Goal: Task Accomplishment & Management: Use online tool/utility

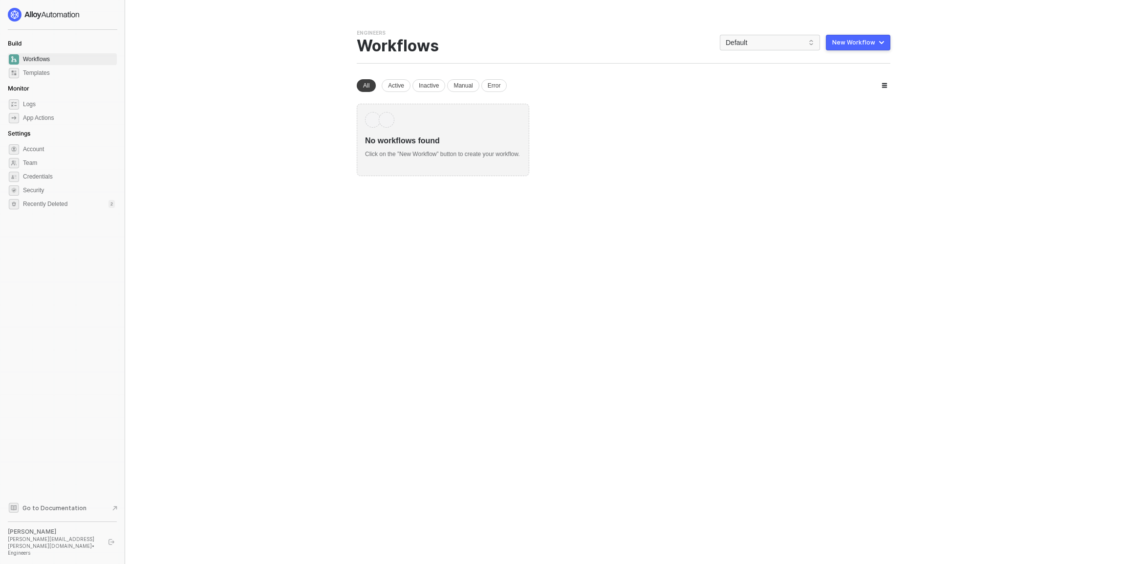
click at [46, 14] on img at bounding box center [44, 15] width 72 height 14
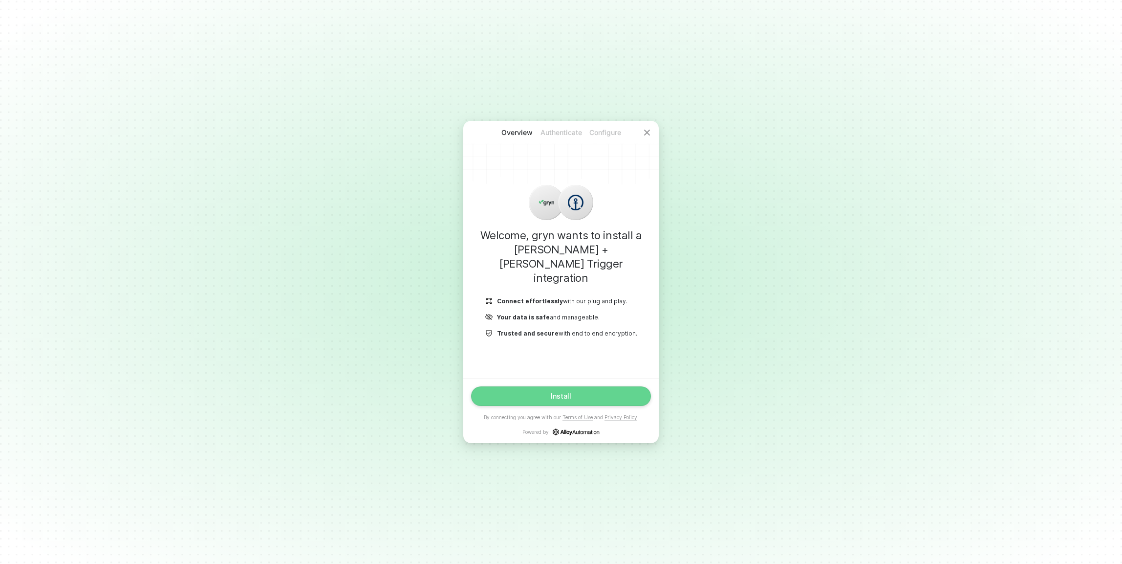
click at [575, 393] on button "Install" at bounding box center [561, 396] width 180 height 20
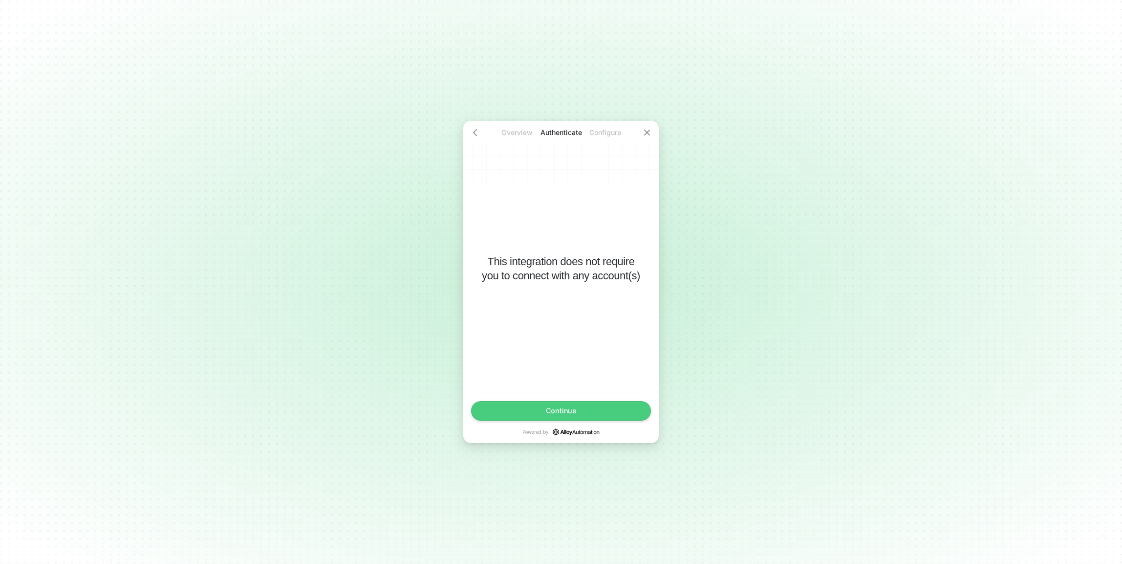
click at [579, 412] on button "Continue" at bounding box center [561, 411] width 180 height 20
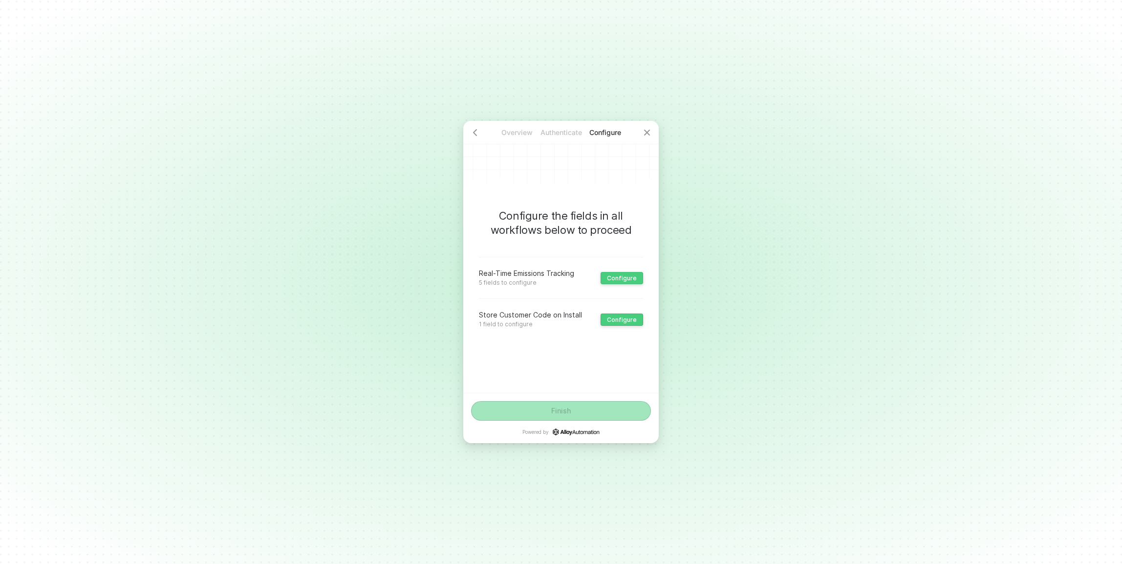
click at [615, 274] on div "Configure" at bounding box center [622, 277] width 30 height 7
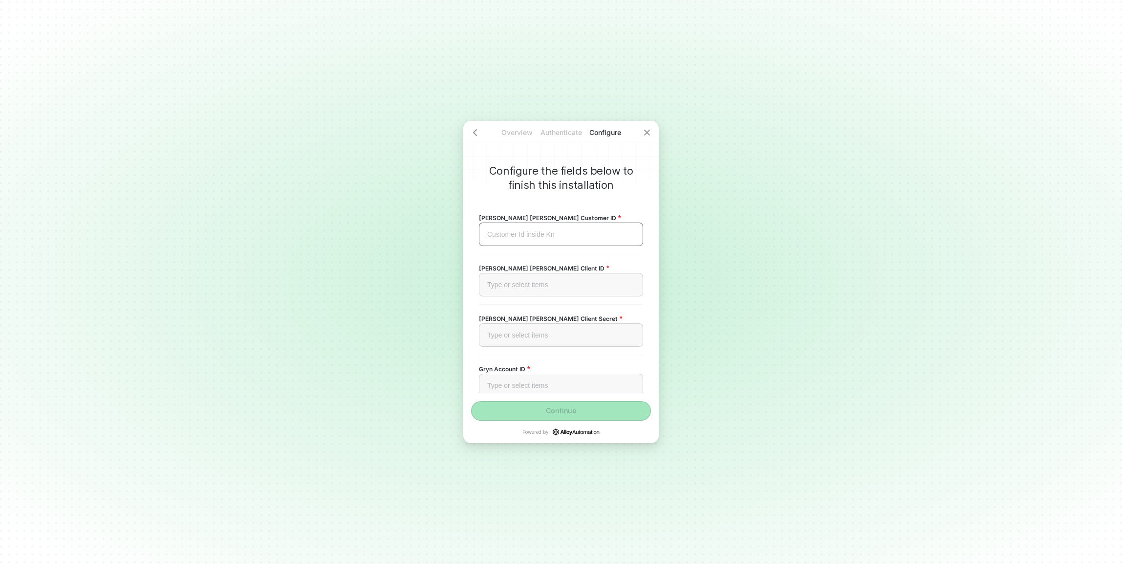
click at [563, 236] on div "Customer Id inside Kn ﻿" at bounding box center [561, 234] width 148 height 8
click at [436, 346] on div "Overview Authenticate Configure Configure the fields below to finish this insta…" at bounding box center [561, 282] width 1122 height 564
click at [503, 289] on div "Type or select items ﻿" at bounding box center [561, 284] width 164 height 23
click at [474, 328] on div "Configure the fields below to finish this installation Kuhne Nagel Customer ID …" at bounding box center [561, 257] width 196 height 272
click at [515, 329] on div "Type or select items ﻿" at bounding box center [561, 334] width 164 height 23
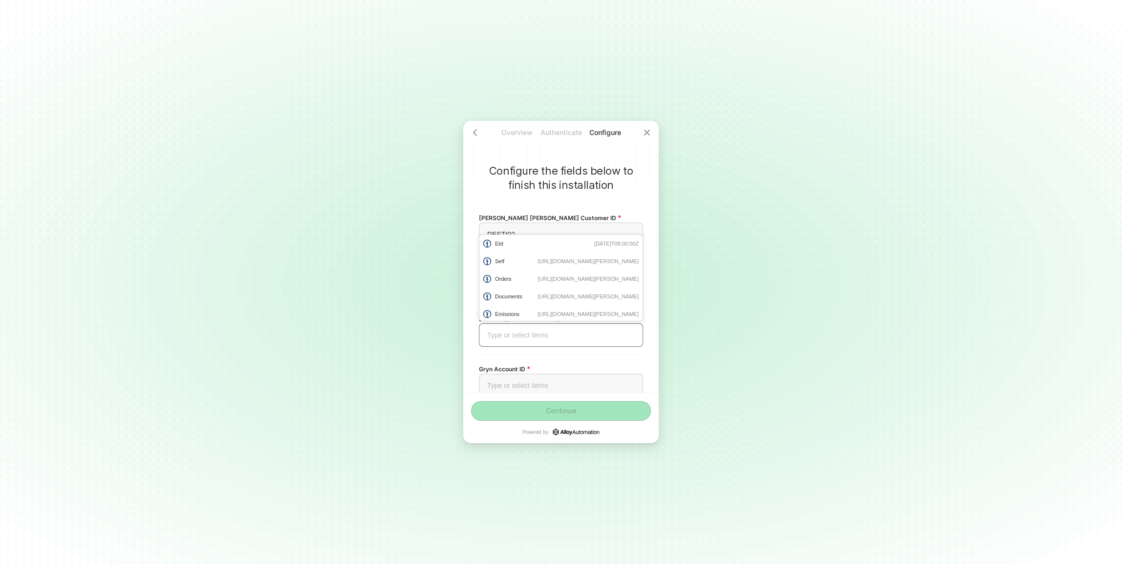
click at [590, 338] on div "Type or select items ﻿" at bounding box center [561, 335] width 148 height 8
click at [473, 351] on div "Configure the fields below to finish this installation Kuhne Nagel Customer ID …" at bounding box center [561, 257] width 196 height 272
click at [490, 336] on div "Type or select items ﻿" at bounding box center [561, 335] width 148 height 8
click at [546, 380] on div "Type or select items ﻿" at bounding box center [561, 384] width 164 height 23
click at [472, 365] on div "Configure the fields below to finish this installation Kuhne Nagel Customer ID …" at bounding box center [561, 257] width 196 height 272
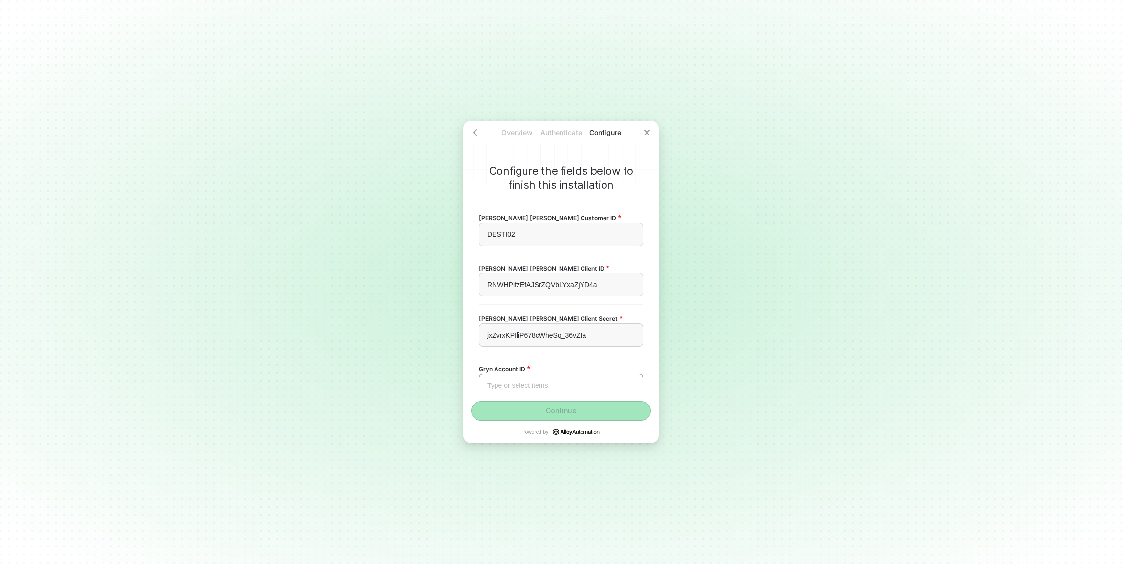
click at [501, 385] on div "Type or select items ﻿" at bounding box center [561, 385] width 148 height 8
click at [653, 246] on div "Configure the fields below to finish this installation Kuhne Nagel Customer ID …" at bounding box center [561, 257] width 196 height 272
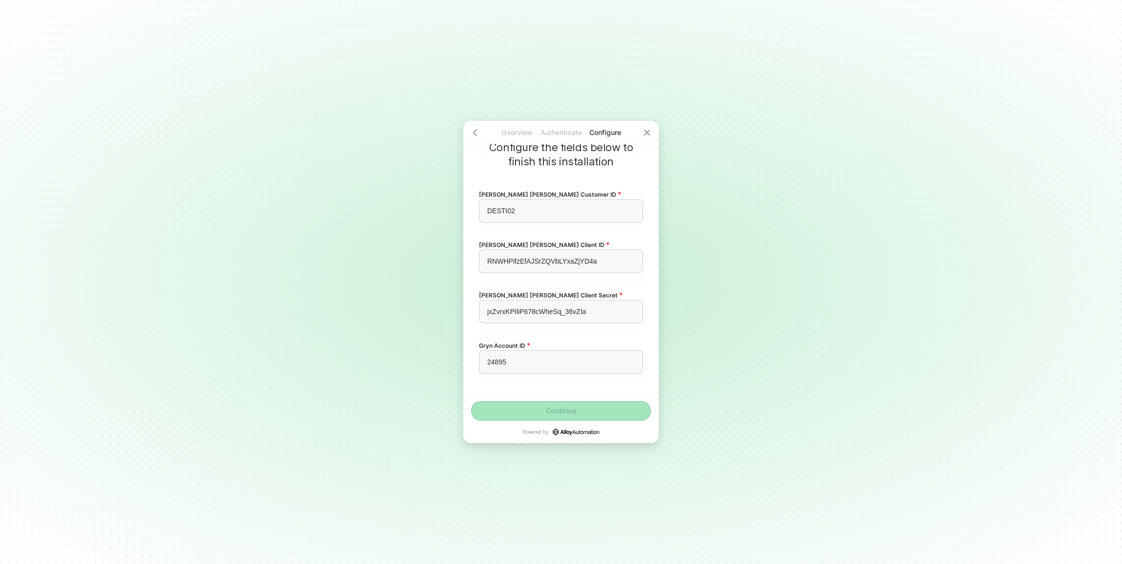
scroll to position [82, 0]
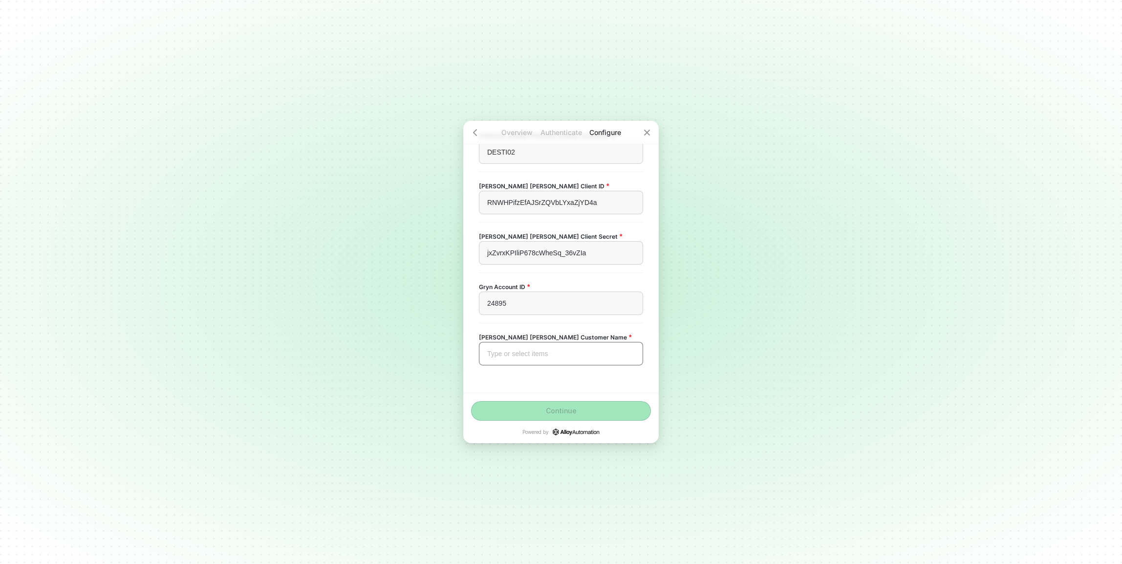
click at [496, 350] on div "Type or select items ﻿" at bounding box center [561, 353] width 148 height 8
click at [536, 410] on button "Continue" at bounding box center [561, 411] width 180 height 20
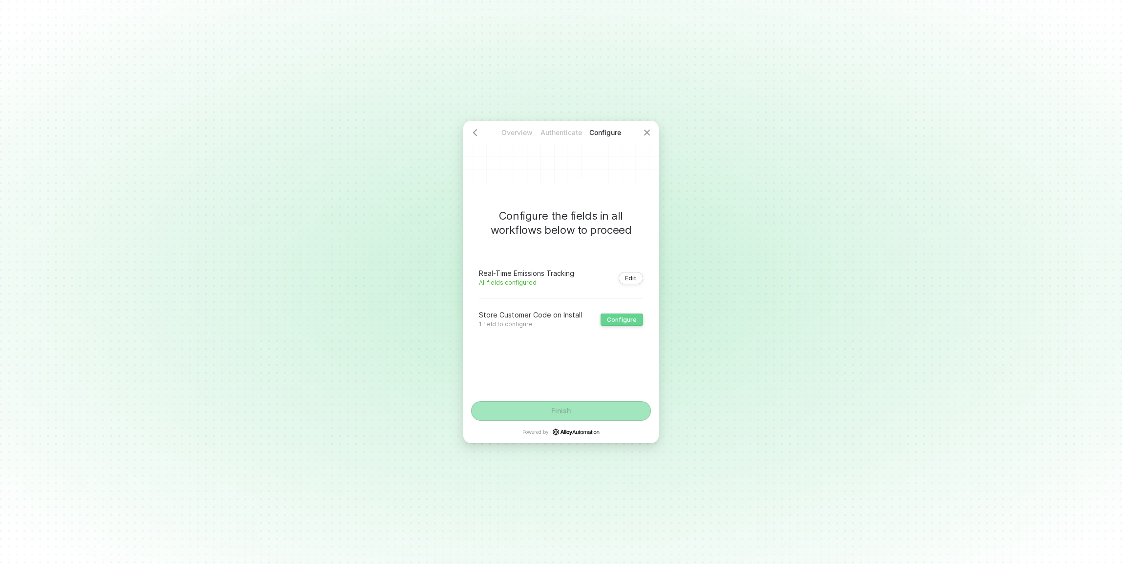
click at [633, 318] on div "Configure" at bounding box center [622, 319] width 30 height 7
click at [550, 290] on div "Example: AMSHP38 ﻿" at bounding box center [561, 279] width 164 height 23
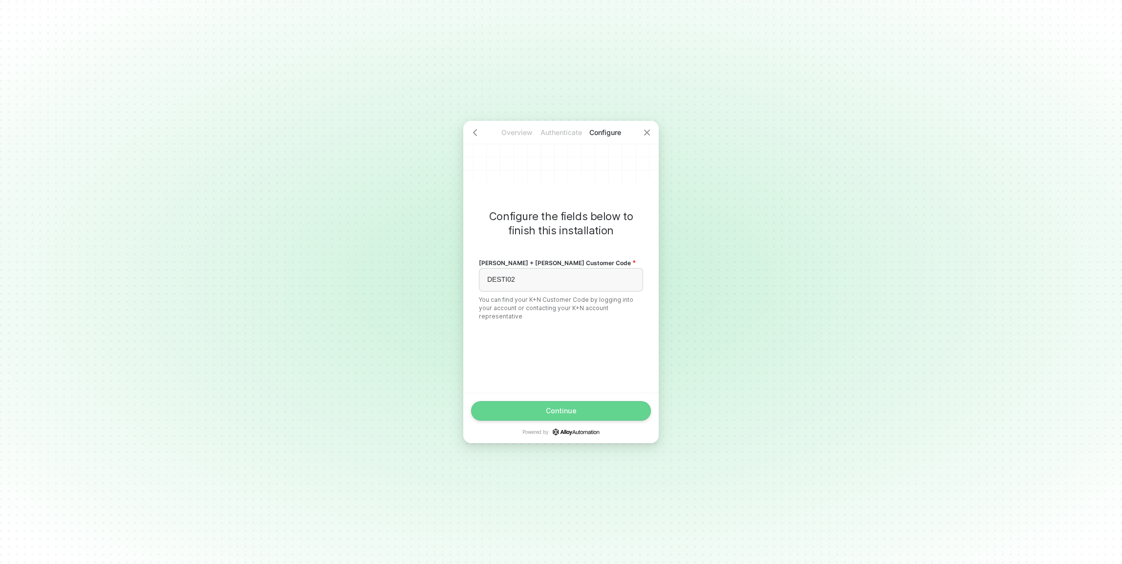
click at [563, 405] on button "Continue" at bounding box center [561, 411] width 180 height 20
click at [607, 414] on button "Finish" at bounding box center [561, 411] width 180 height 20
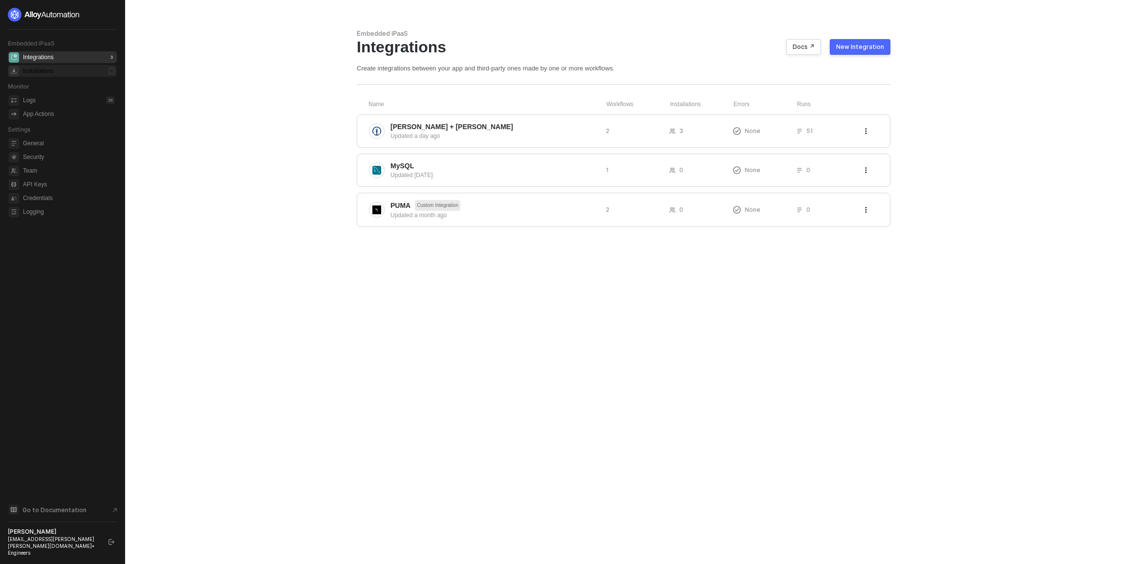
click at [67, 70] on div "Installations 0" at bounding box center [69, 71] width 92 height 12
